Goal: Task Accomplishment & Management: Use online tool/utility

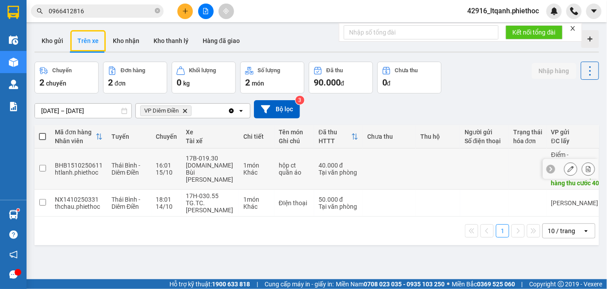
click at [297, 166] on div "hộp ct quần áo" at bounding box center [294, 169] width 31 height 14
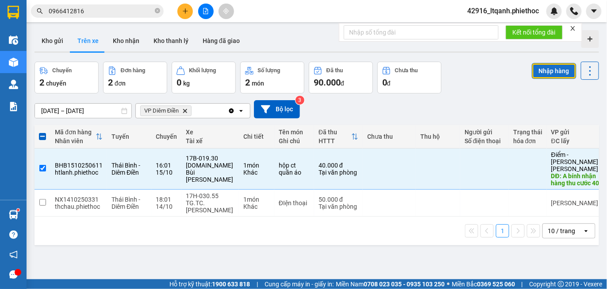
click at [544, 73] on button "Nhập hàng" at bounding box center [554, 71] width 45 height 16
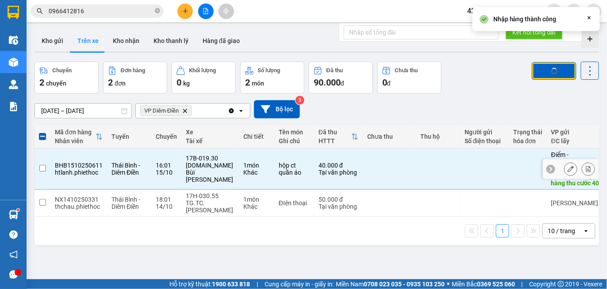
checkbox input "false"
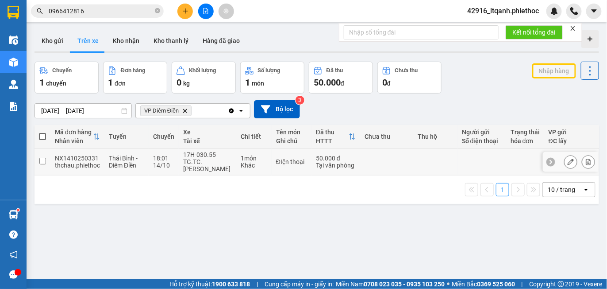
scroll to position [0, 165]
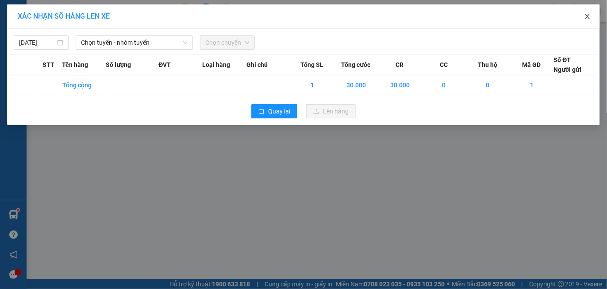
click at [585, 18] on icon "close" at bounding box center [587, 16] width 7 height 7
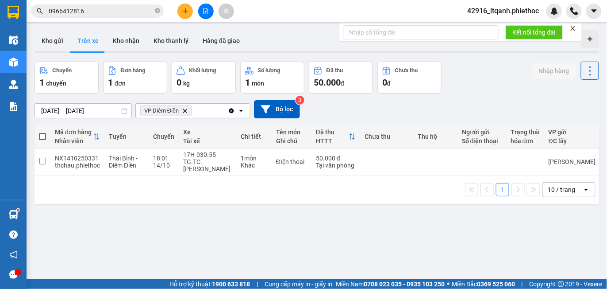
click at [58, 109] on input "[DATE] – [DATE]" at bounding box center [83, 111] width 96 height 14
click at [68, 111] on input "[DATE] – [DATE]" at bounding box center [83, 111] width 96 height 14
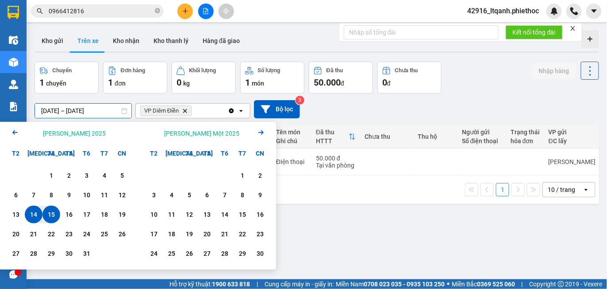
click at [68, 111] on input "[DATE] – [DATE]" at bounding box center [83, 111] width 96 height 14
click at [54, 214] on div "15" at bounding box center [51, 214] width 12 height 11
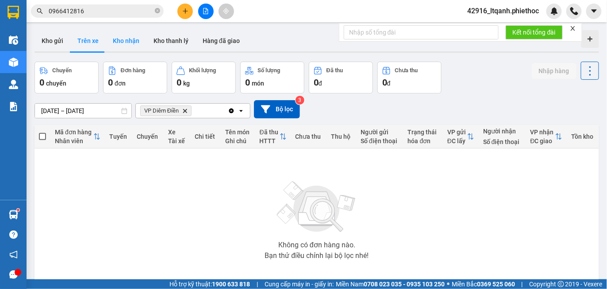
click at [127, 41] on button "Kho nhận" at bounding box center [126, 40] width 41 height 21
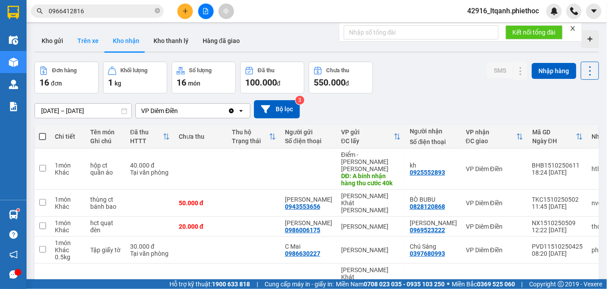
click at [87, 36] on button "Trên xe" at bounding box center [87, 40] width 35 height 21
type input "[DATE] – [DATE]"
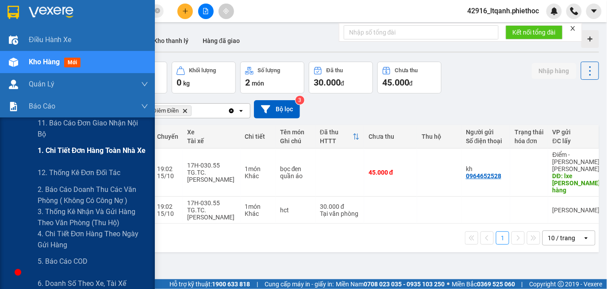
click at [102, 153] on span "1. Chi tiết đơn hàng toàn nhà xe" at bounding box center [92, 150] width 108 height 11
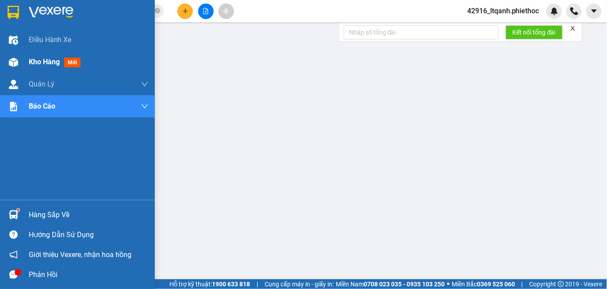
click at [49, 58] on span "Kho hàng" at bounding box center [44, 62] width 31 height 8
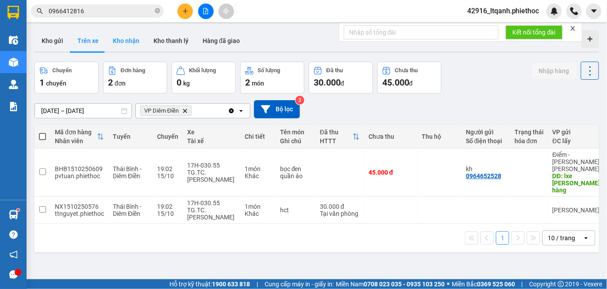
click at [129, 42] on button "Kho nhận" at bounding box center [126, 40] width 41 height 21
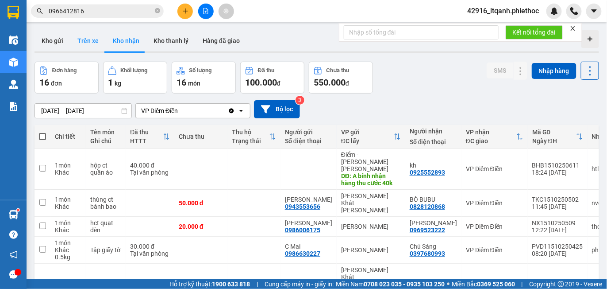
click at [86, 43] on button "Trên xe" at bounding box center [87, 40] width 35 height 21
type input "[DATE] – [DATE]"
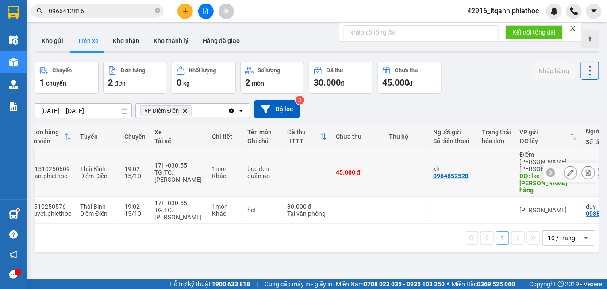
scroll to position [0, 32]
click at [244, 170] on td "bọc đen quần áo" at bounding box center [264, 172] width 40 height 48
checkbox input "true"
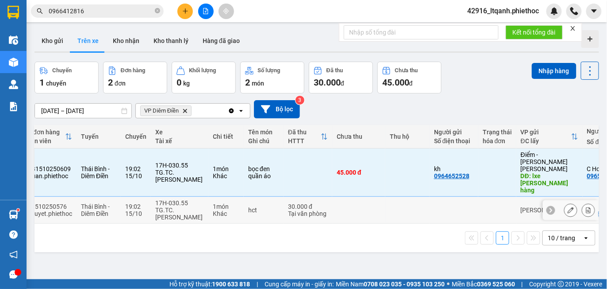
click at [241, 196] on td "1 món Khác" at bounding box center [225, 209] width 35 height 27
checkbox input "true"
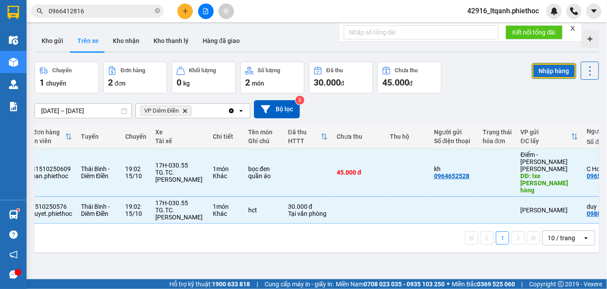
click at [542, 73] on button "Nhập hàng" at bounding box center [554, 71] width 45 height 16
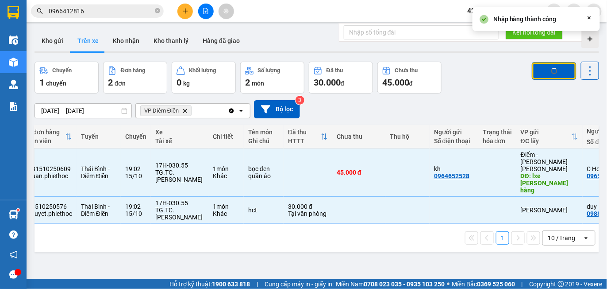
checkbox input "false"
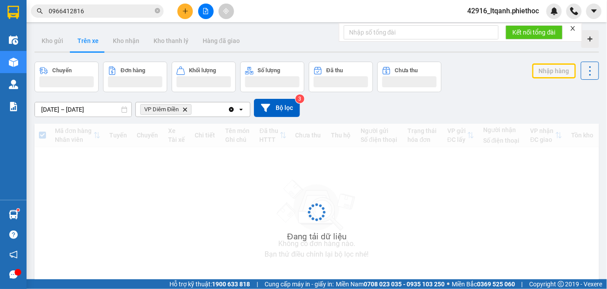
scroll to position [0, 0]
